Goal: Transaction & Acquisition: Purchase product/service

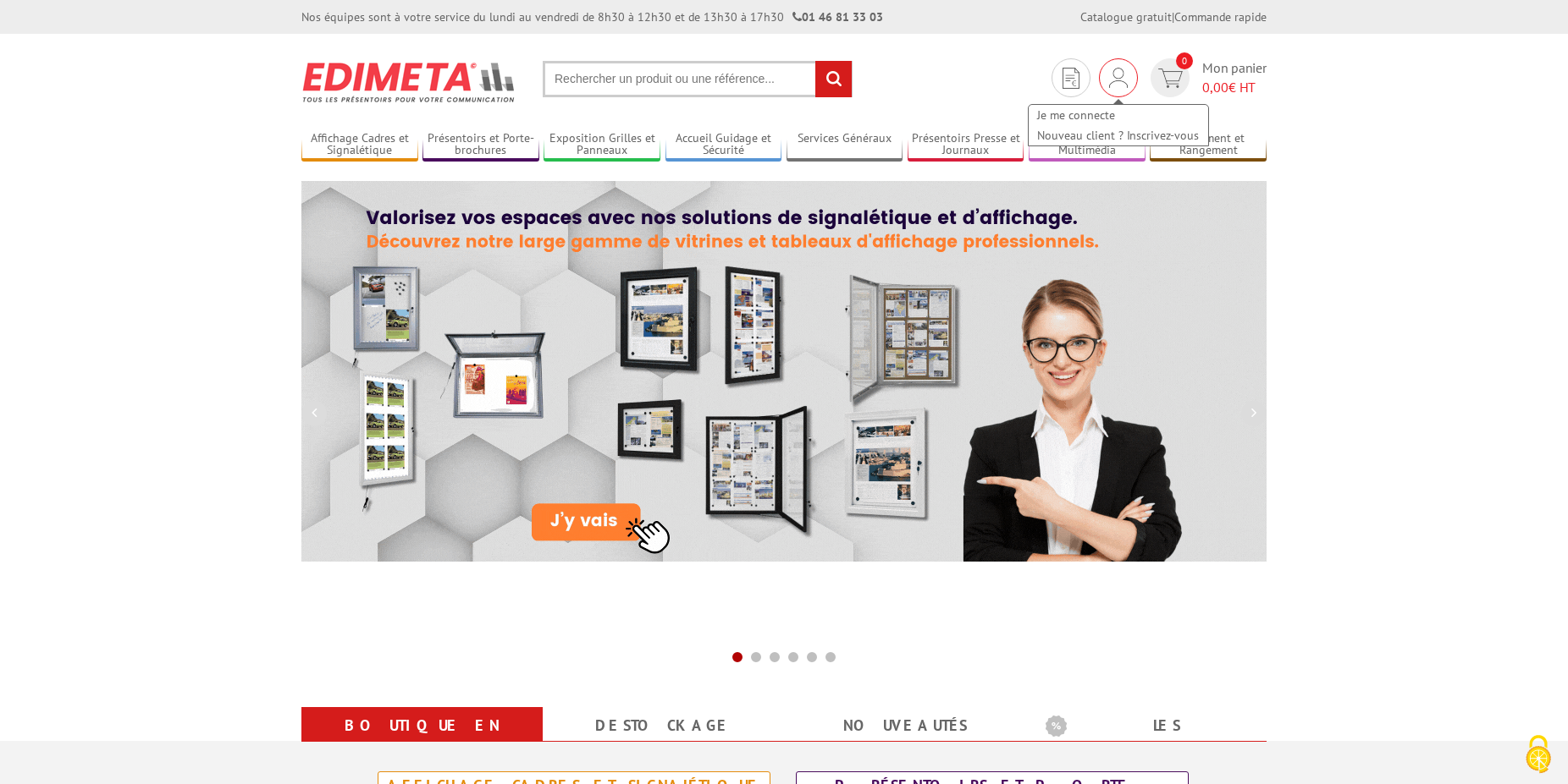
click at [1115, 81] on img at bounding box center [1118, 77] width 18 height 20
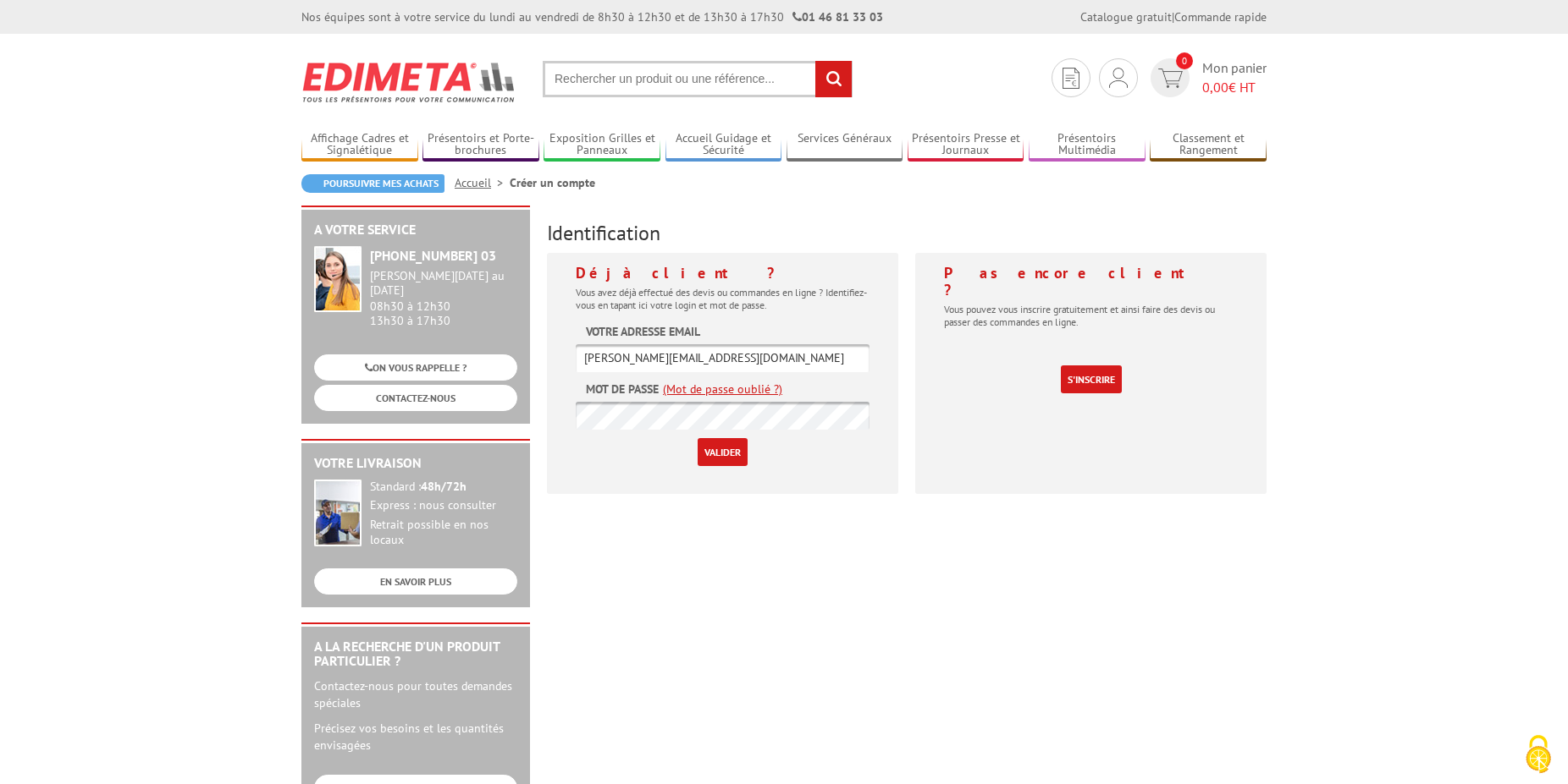
click at [732, 453] on input "Valider" at bounding box center [723, 452] width 50 height 28
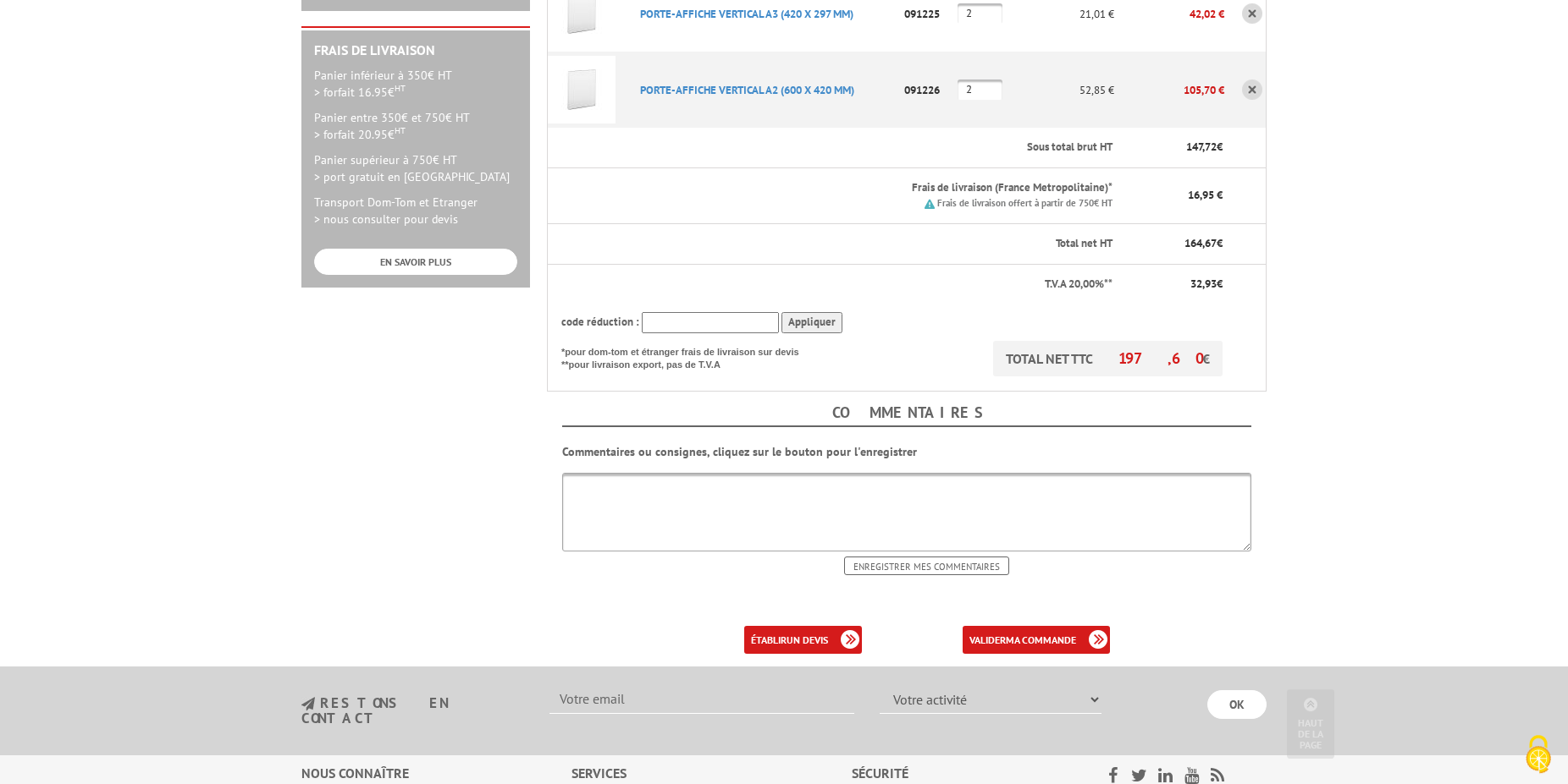
scroll to position [518, 0]
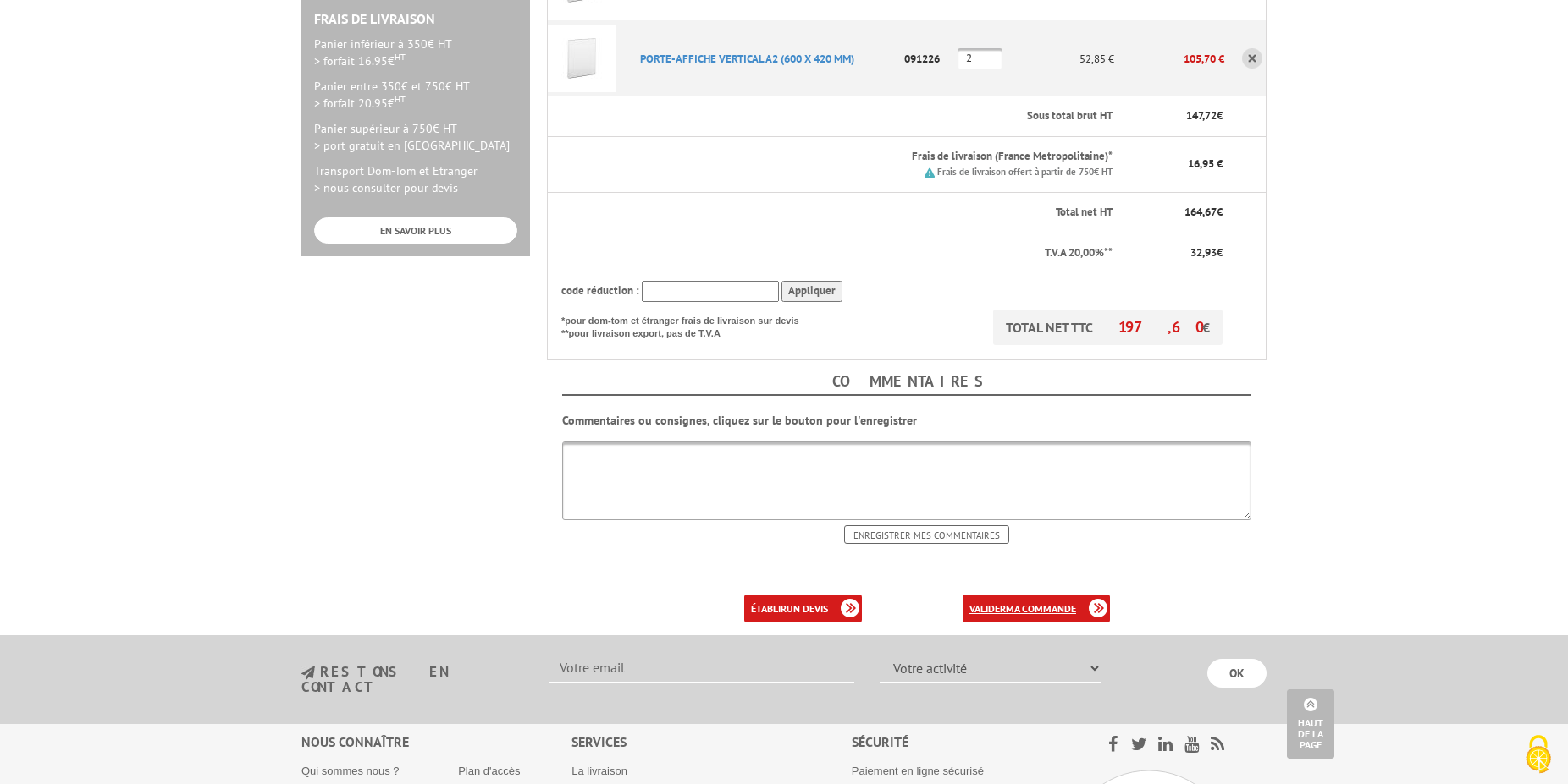
click at [1017, 602] on b "ma commande" at bounding box center [1041, 608] width 70 height 13
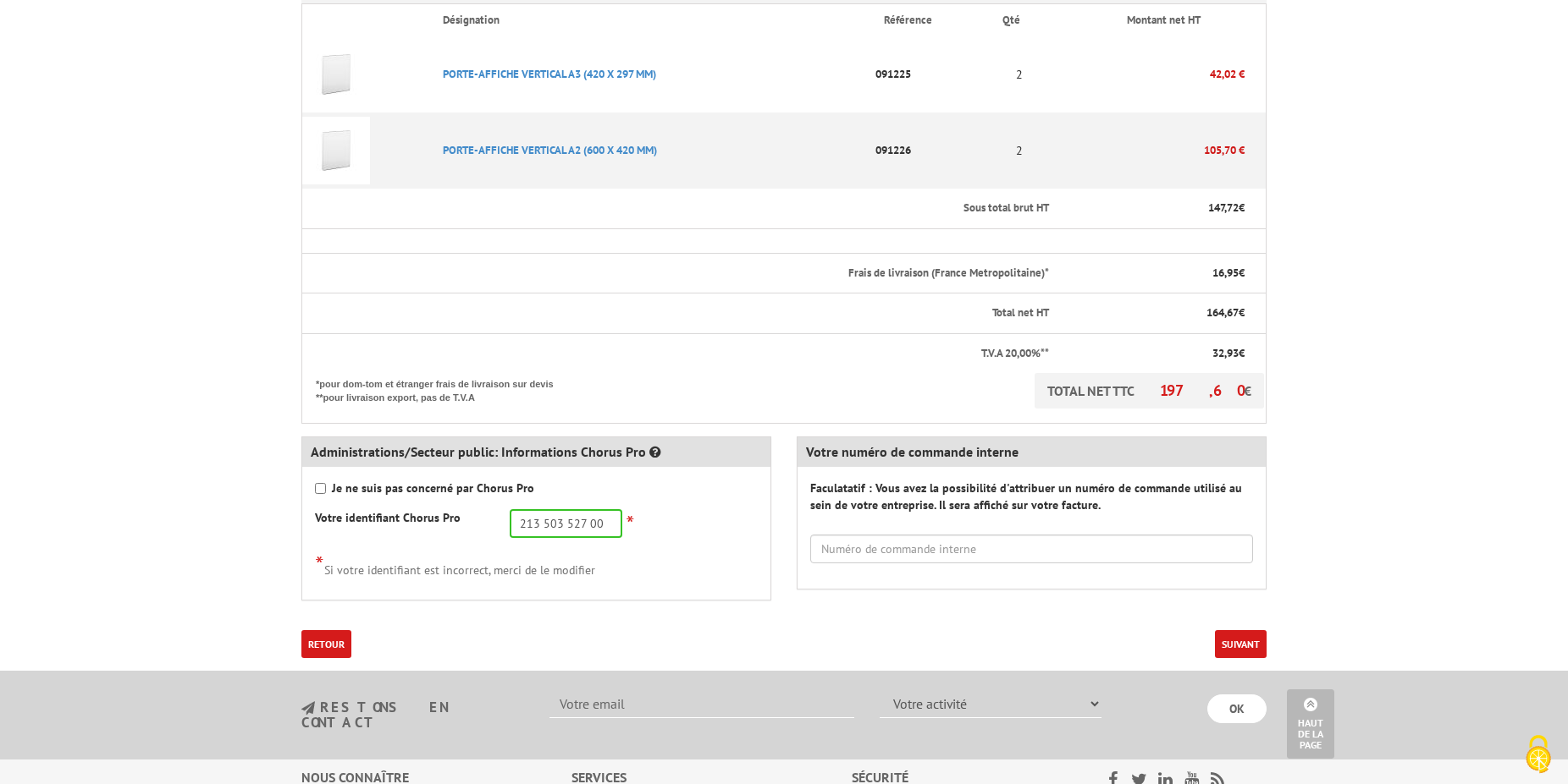
scroll to position [518, 0]
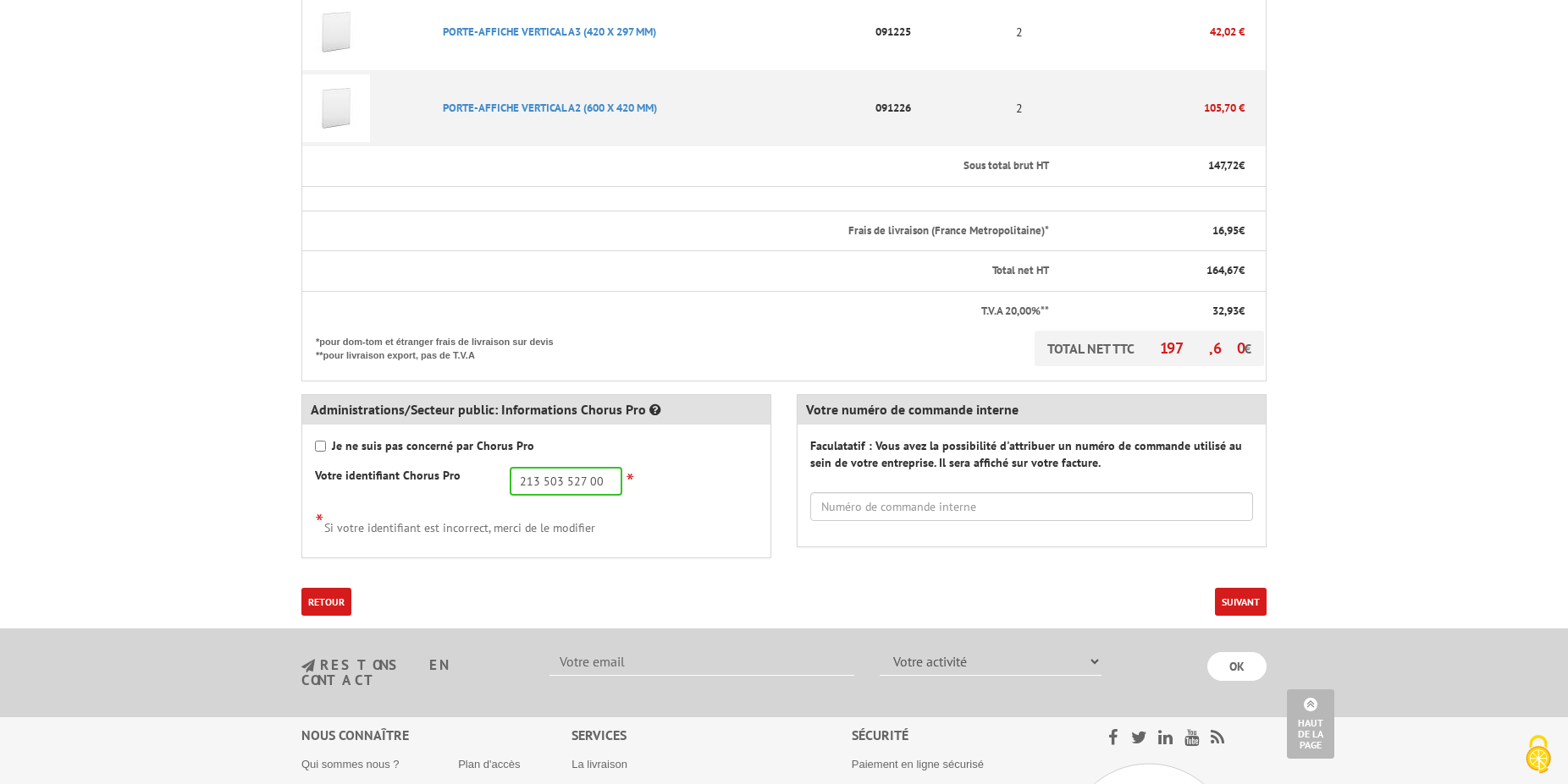
click at [327, 438] on div "Je ne suis pas concerné par Chorus Pro" at bounding box center [536, 446] width 443 height 17
click at [853, 493] on input "text" at bounding box center [1032, 507] width 443 height 29
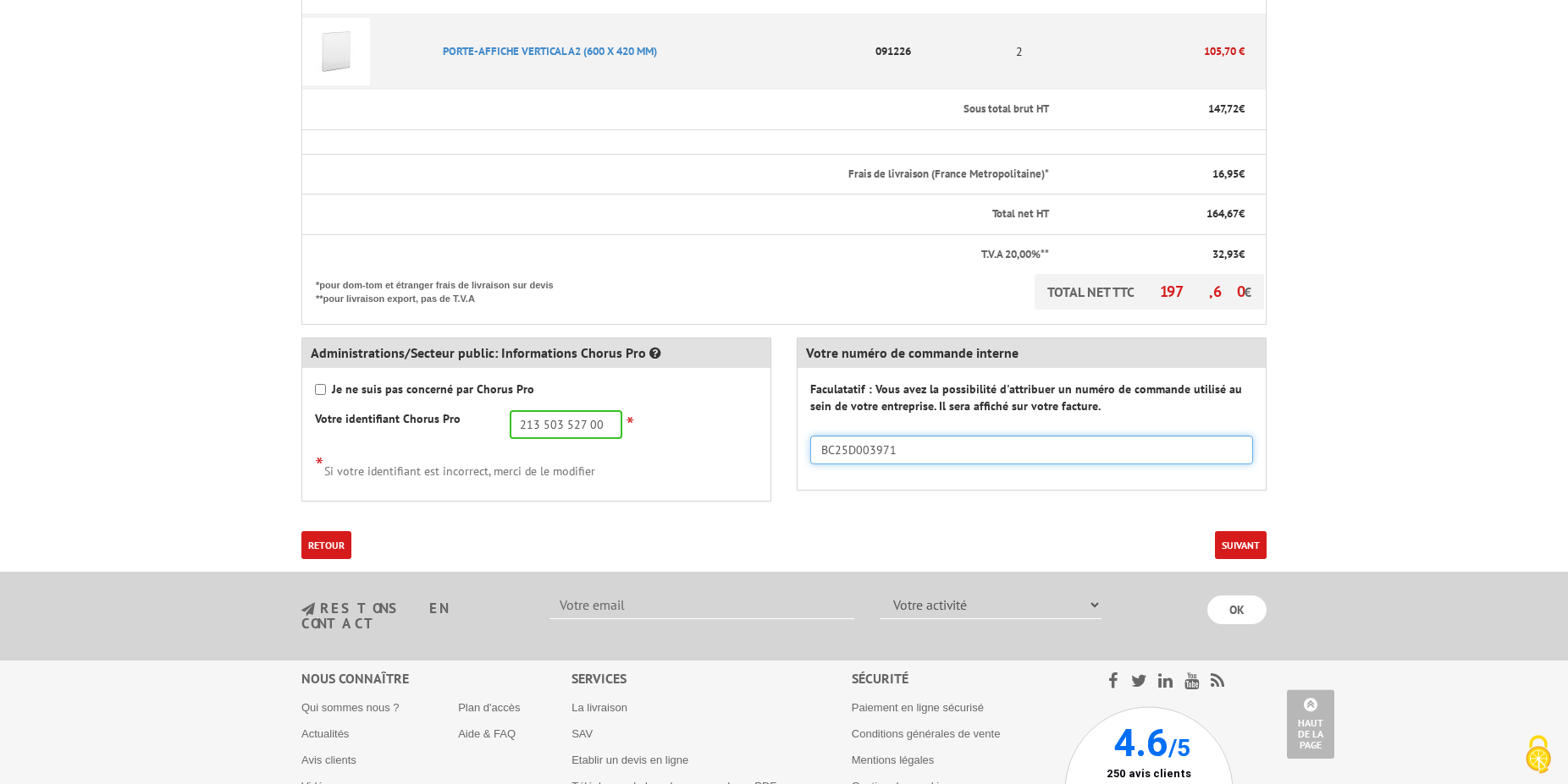
scroll to position [604, 0]
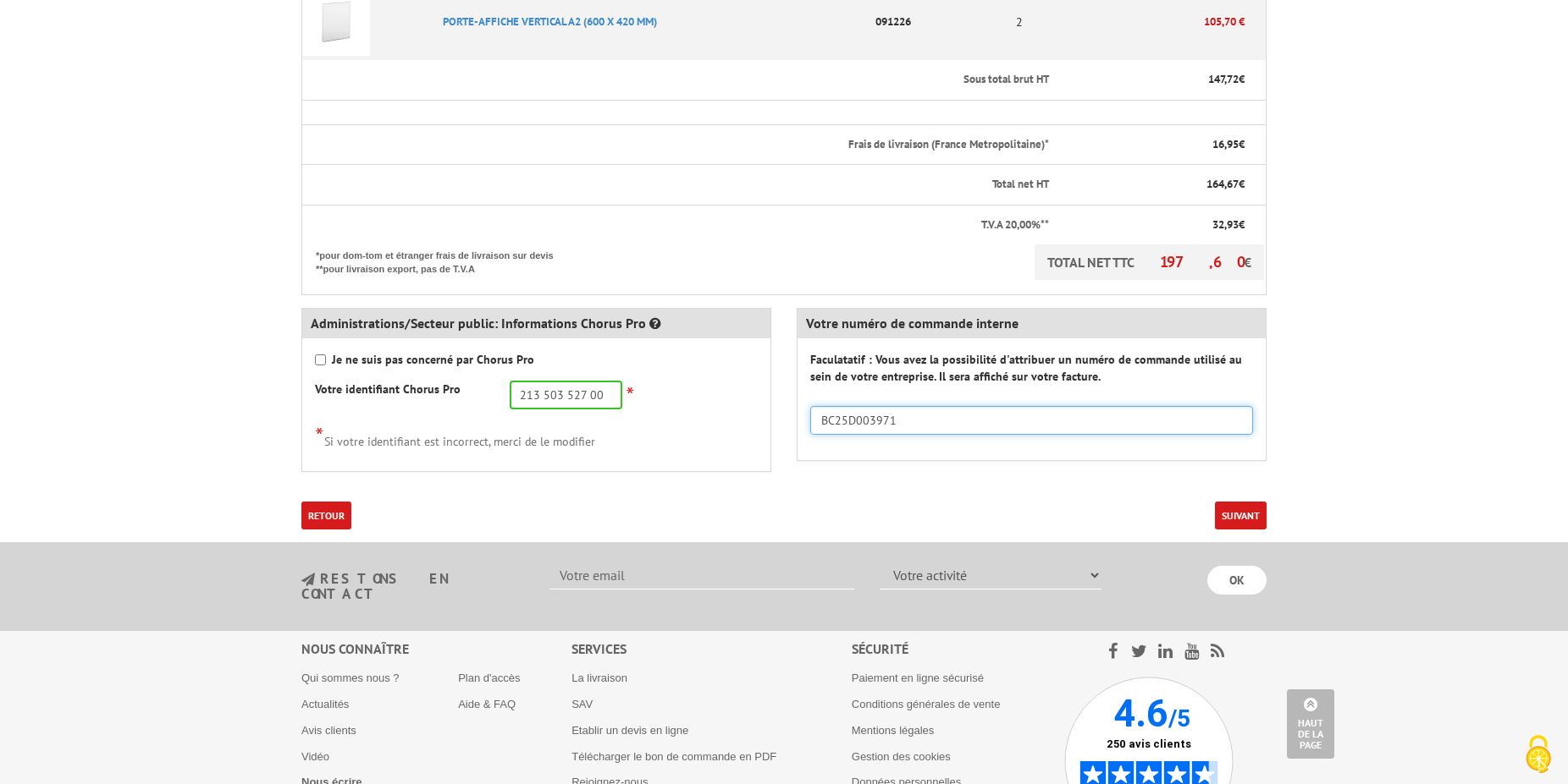
click at [834, 406] on input "BC25D003971" at bounding box center [1032, 420] width 443 height 29
type input "25D003971"
click at [1241, 502] on button "Suivant" at bounding box center [1241, 516] width 52 height 28
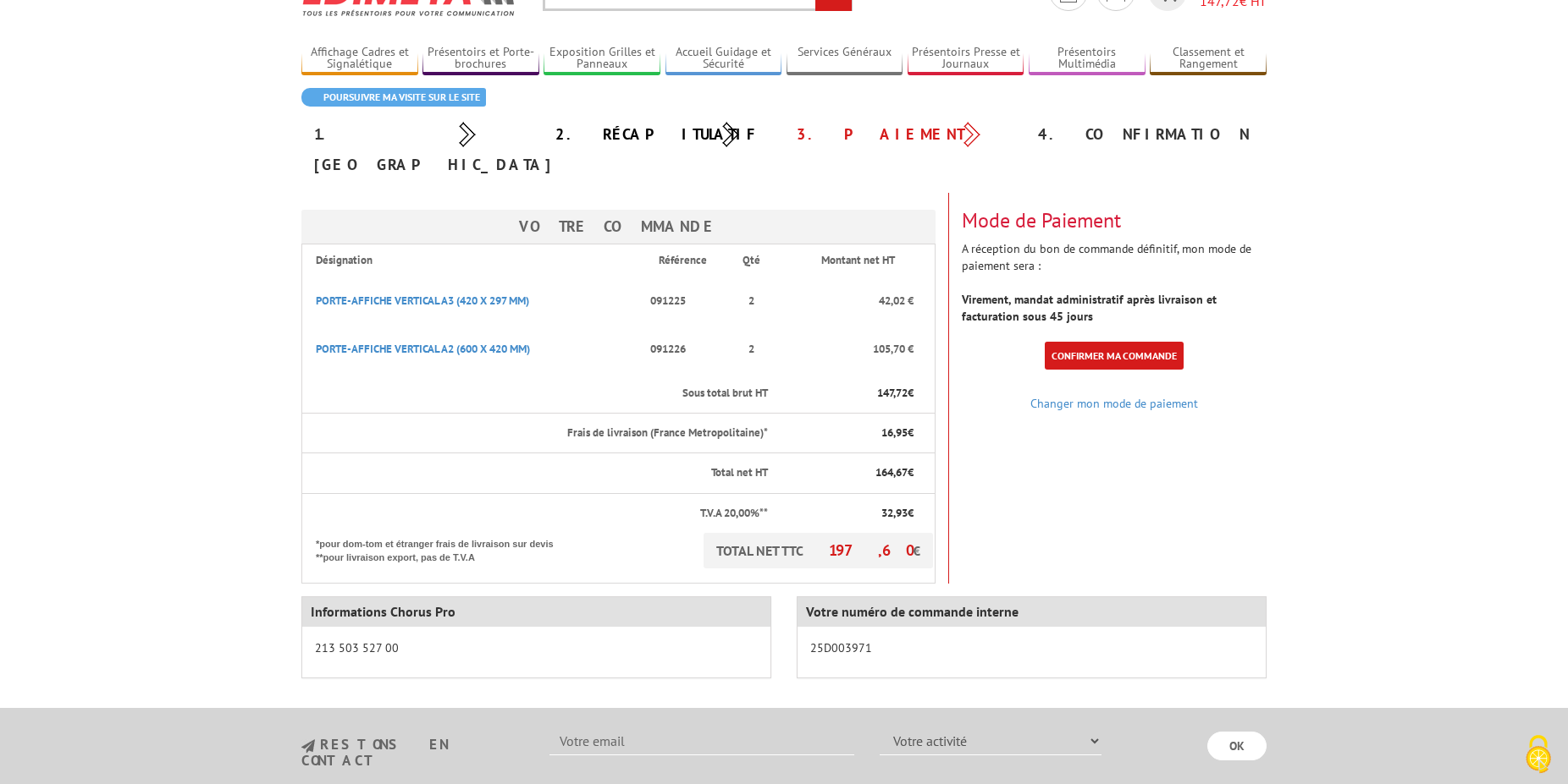
scroll to position [172, 0]
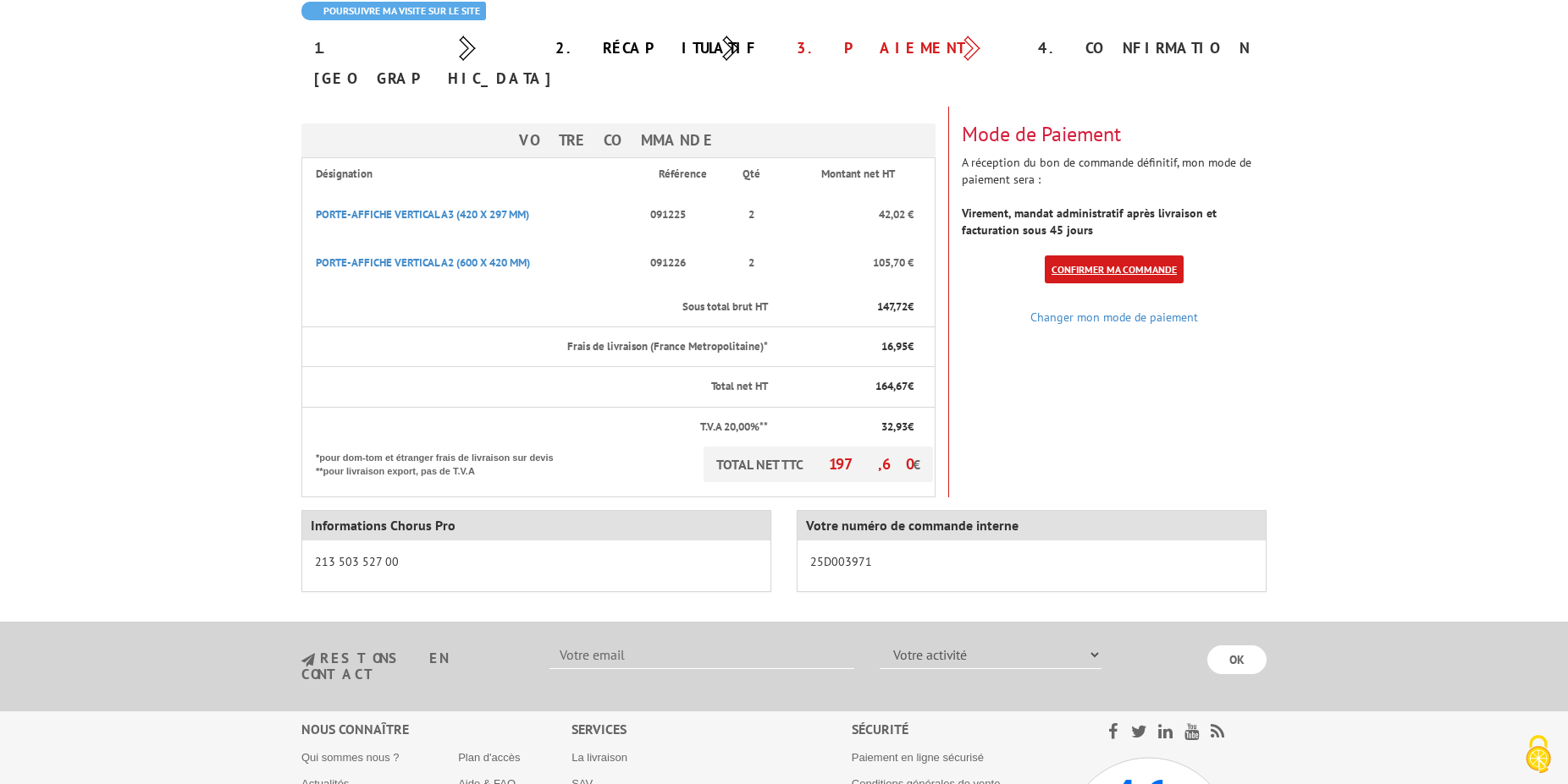
click at [1089, 256] on link "Confirmer ma commande" at bounding box center [1114, 269] width 139 height 28
